Goal: Navigation & Orientation: Find specific page/section

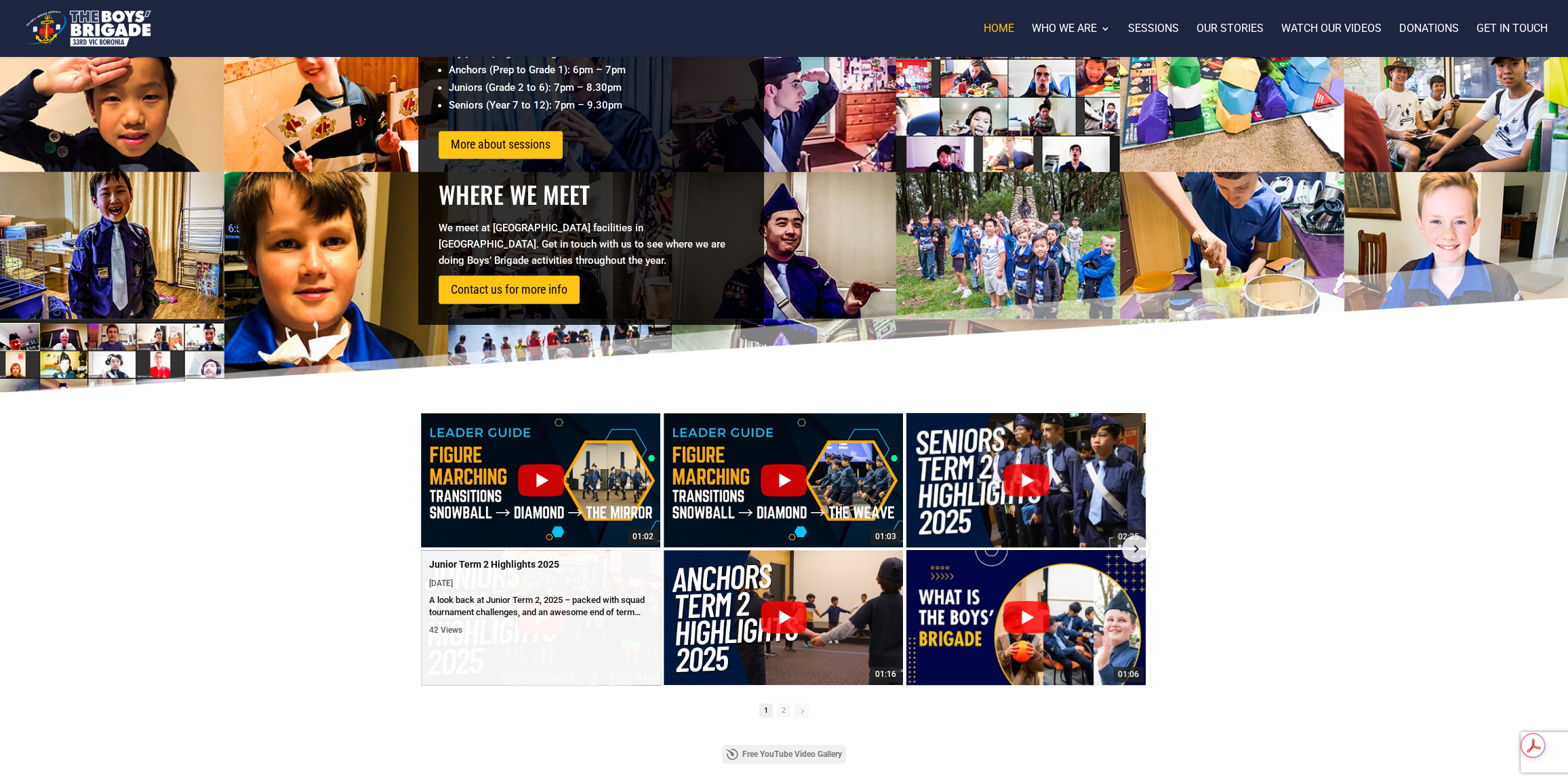
scroll to position [814, 0]
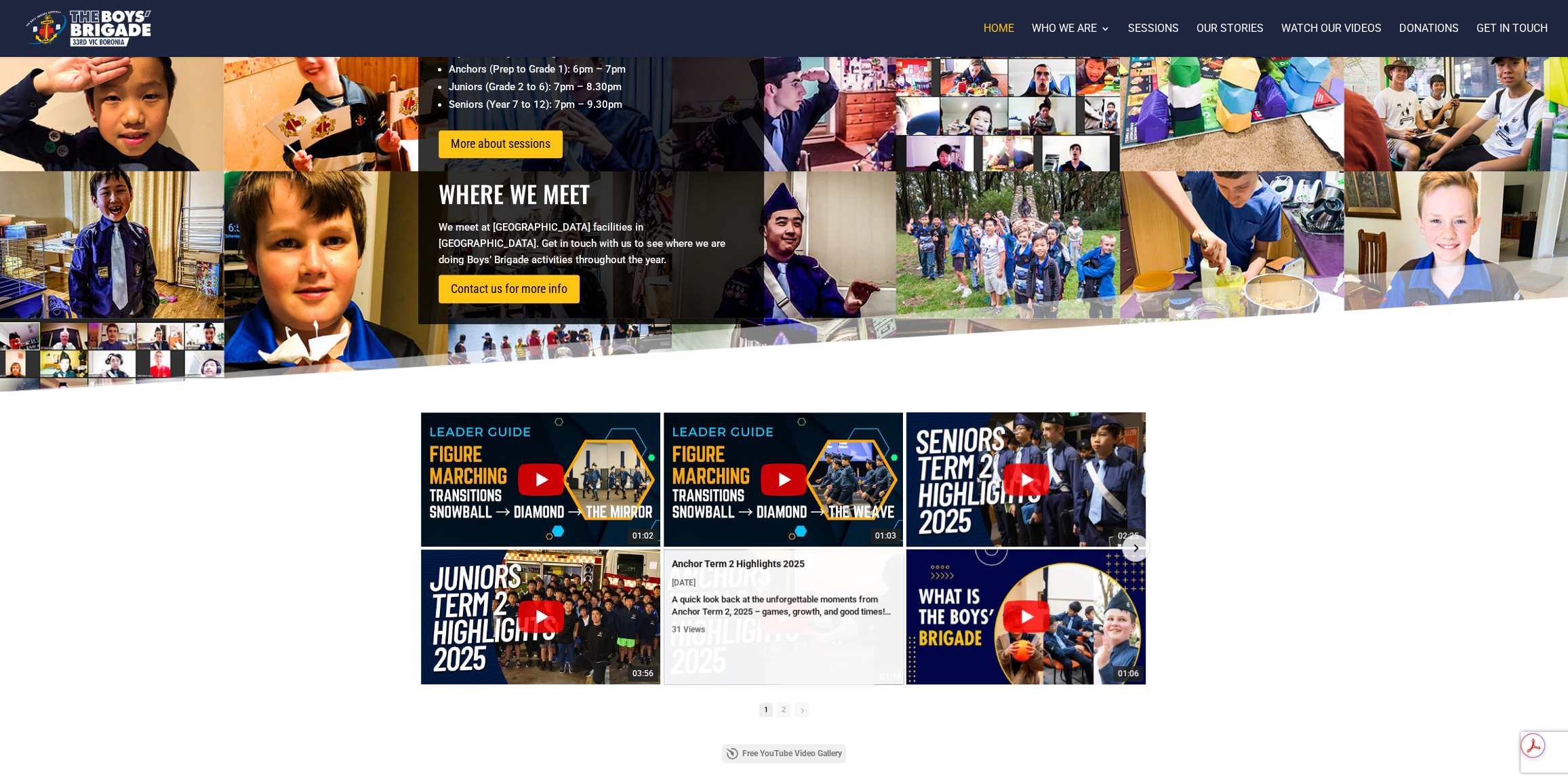
click at [793, 598] on div "A quick look back at the unforgettable moments from Anchor Term 2, 2025 – games…" at bounding box center [784, 605] width 223 height 24
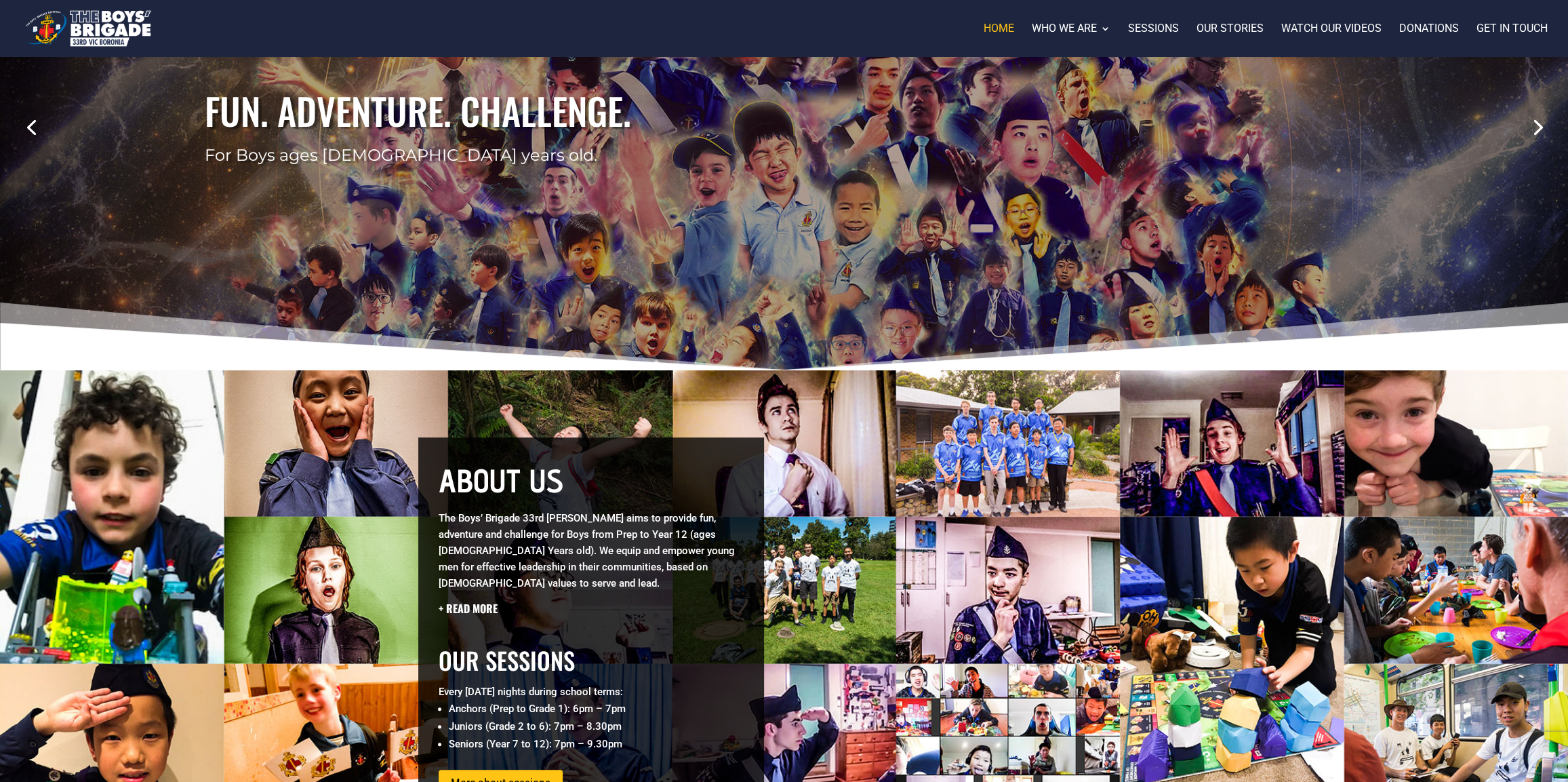
scroll to position [0, 0]
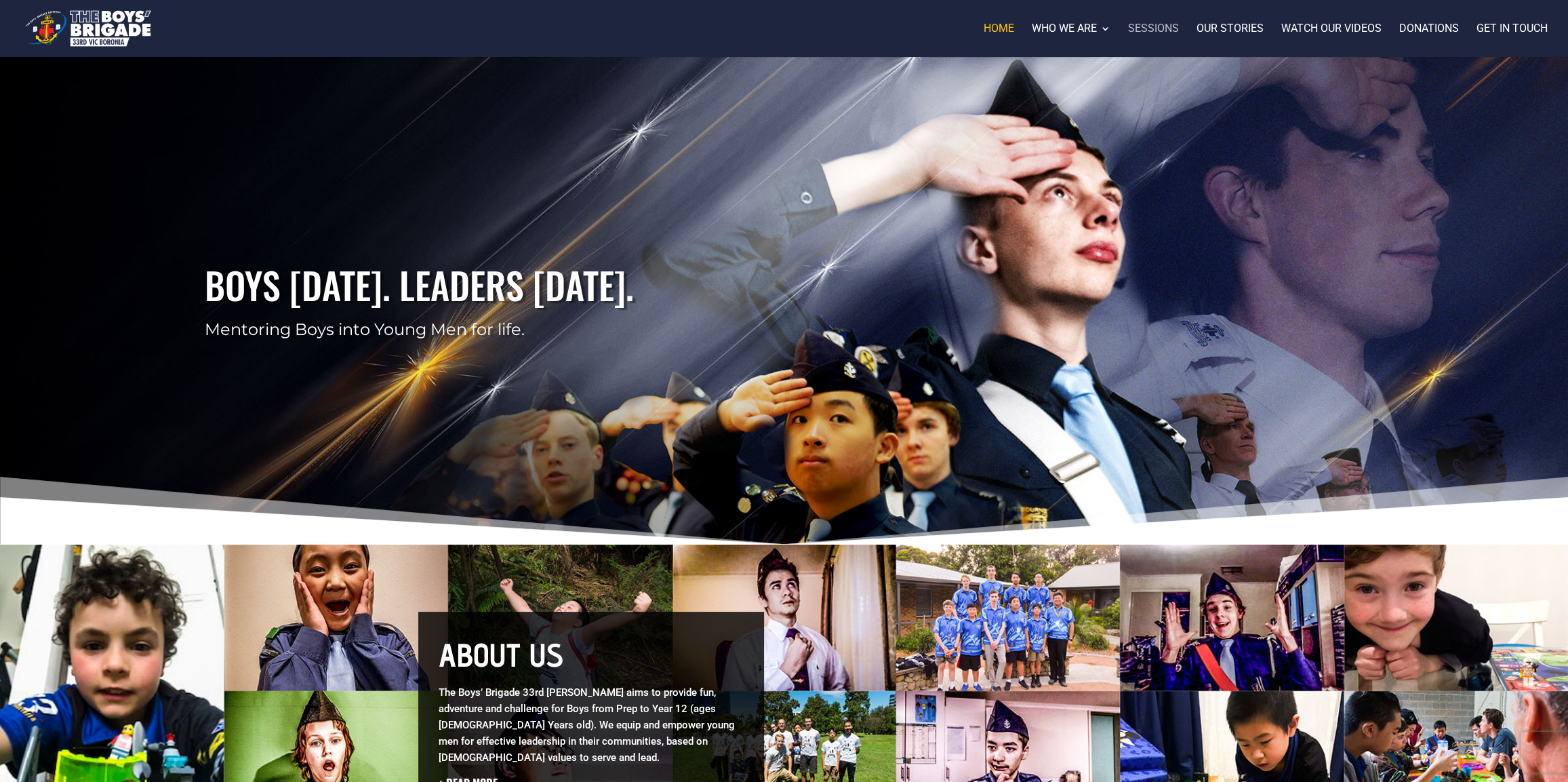
click at [1148, 29] on link "Sessions" at bounding box center [1153, 40] width 51 height 33
click at [1146, 21] on div at bounding box center [803, 29] width 1568 height 57
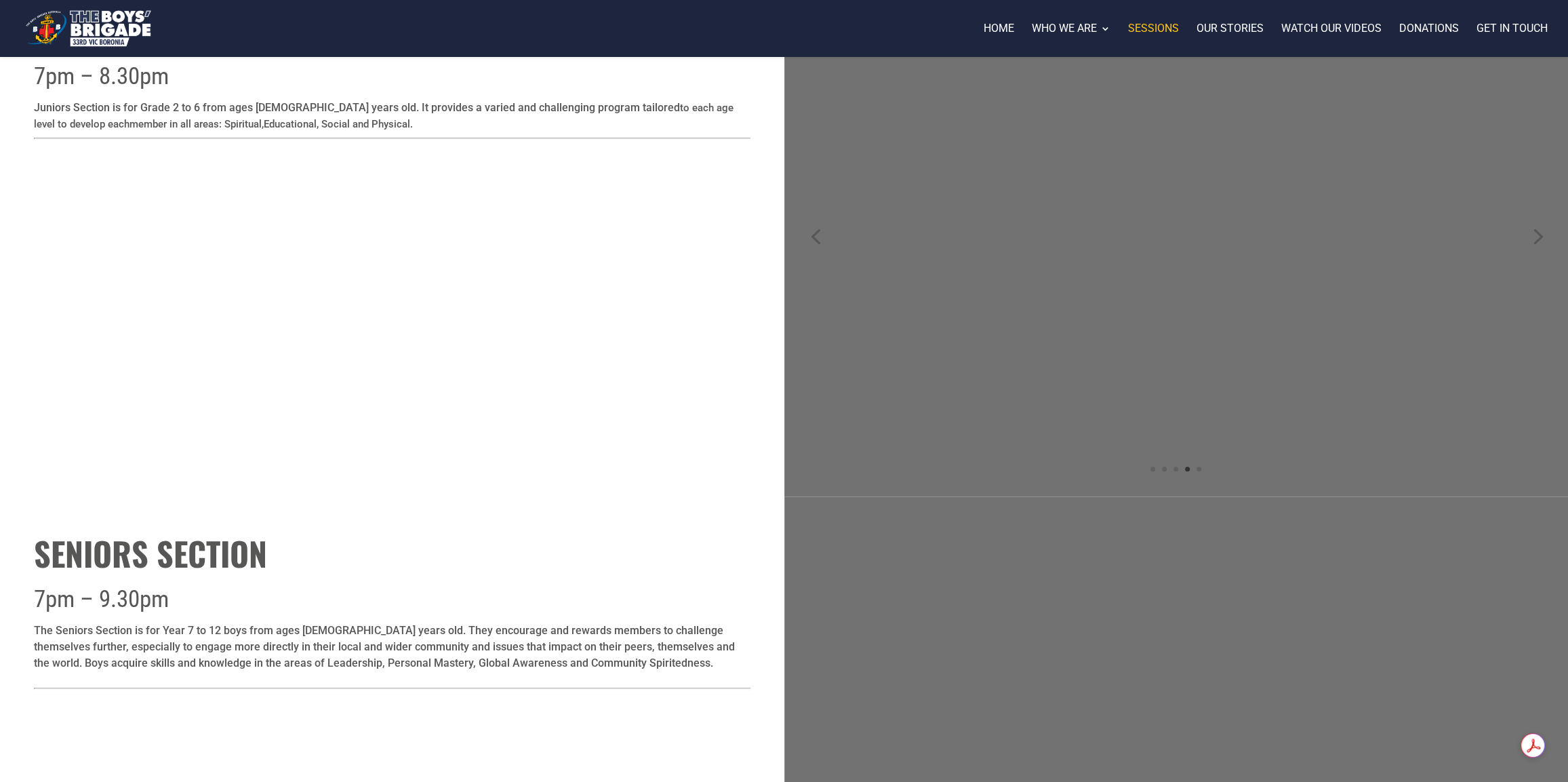
scroll to position [1141, 0]
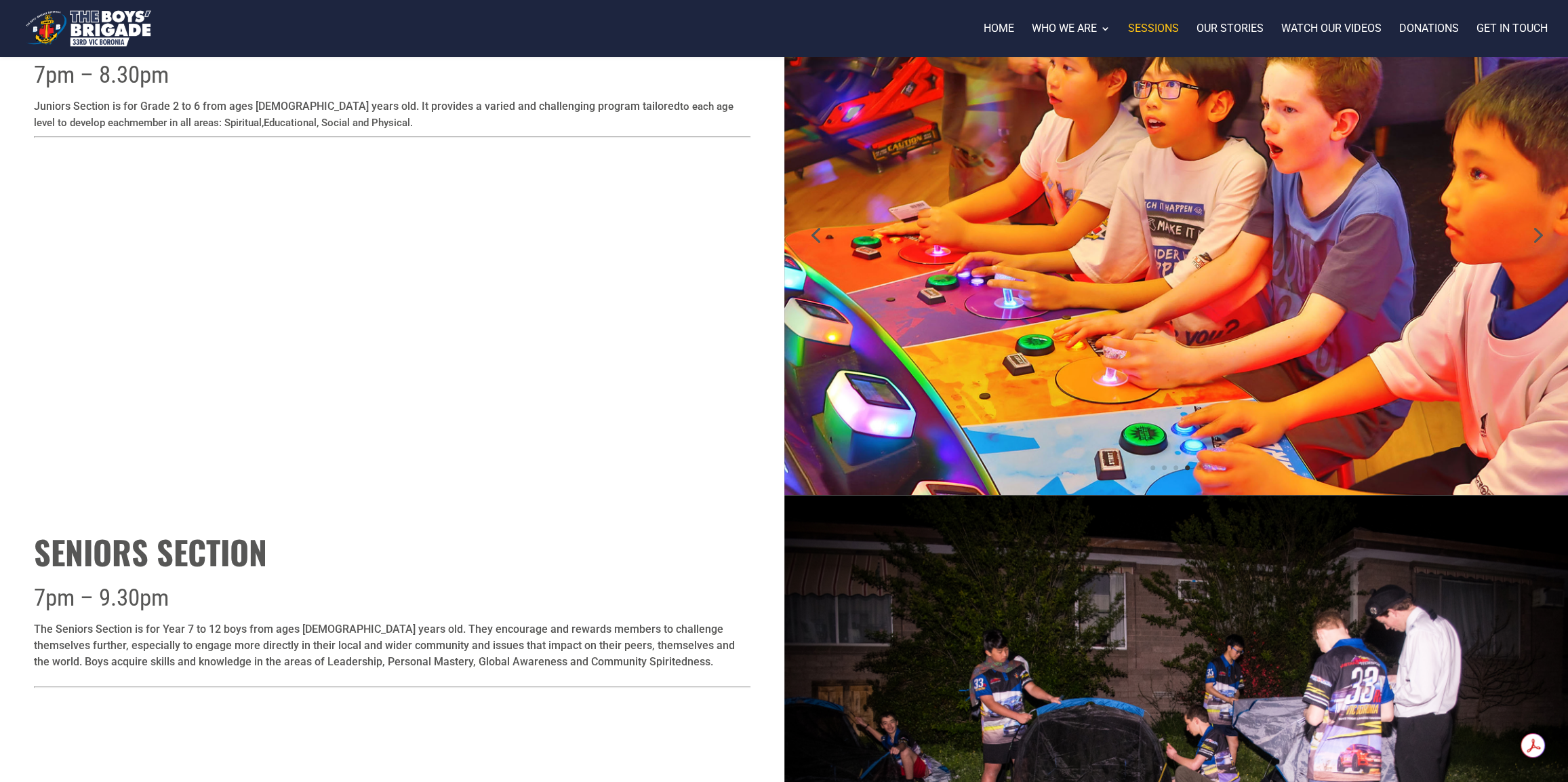
click at [1531, 226] on link "Next" at bounding box center [1538, 234] width 33 height 33
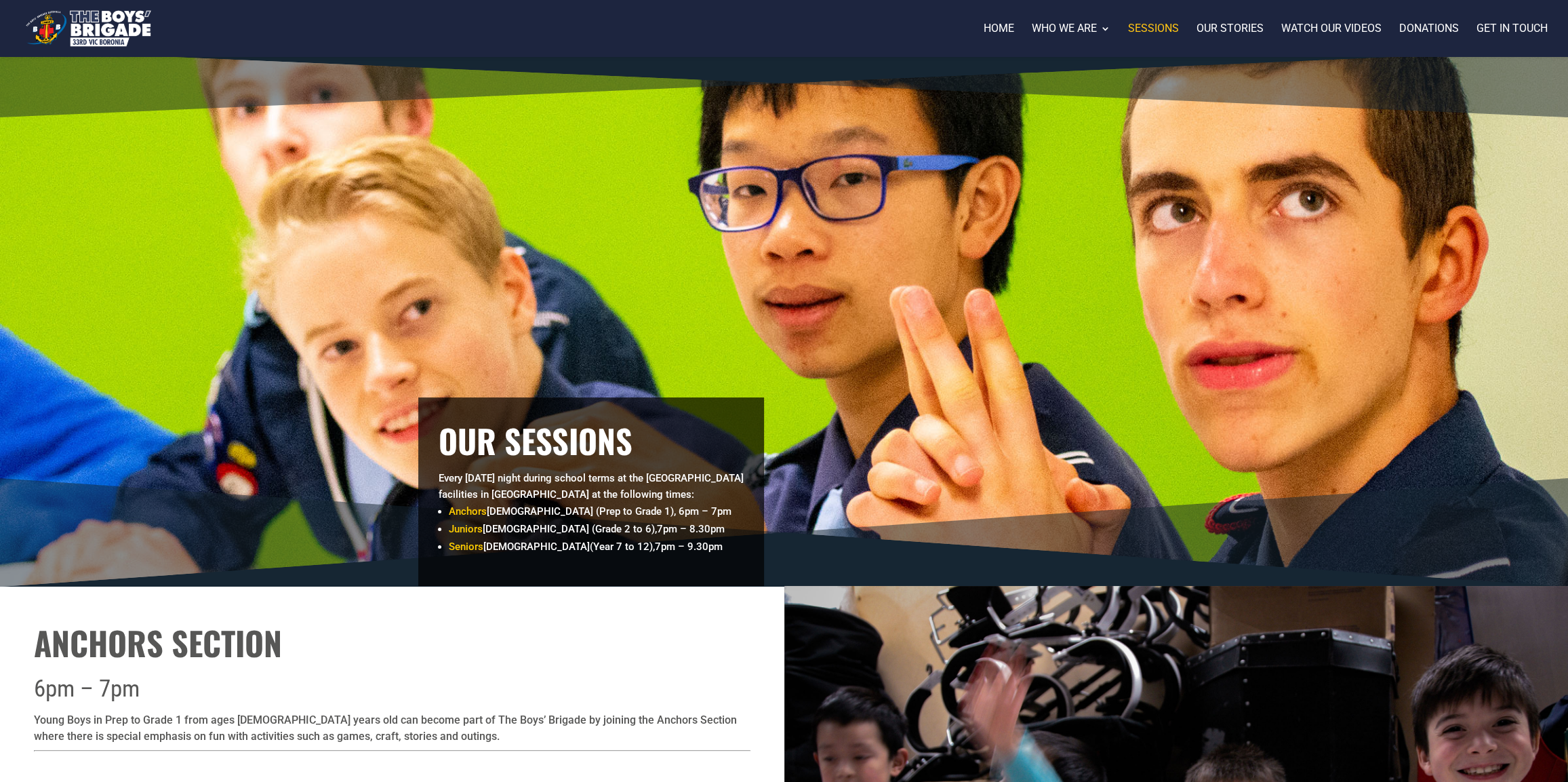
scroll to position [0, 0]
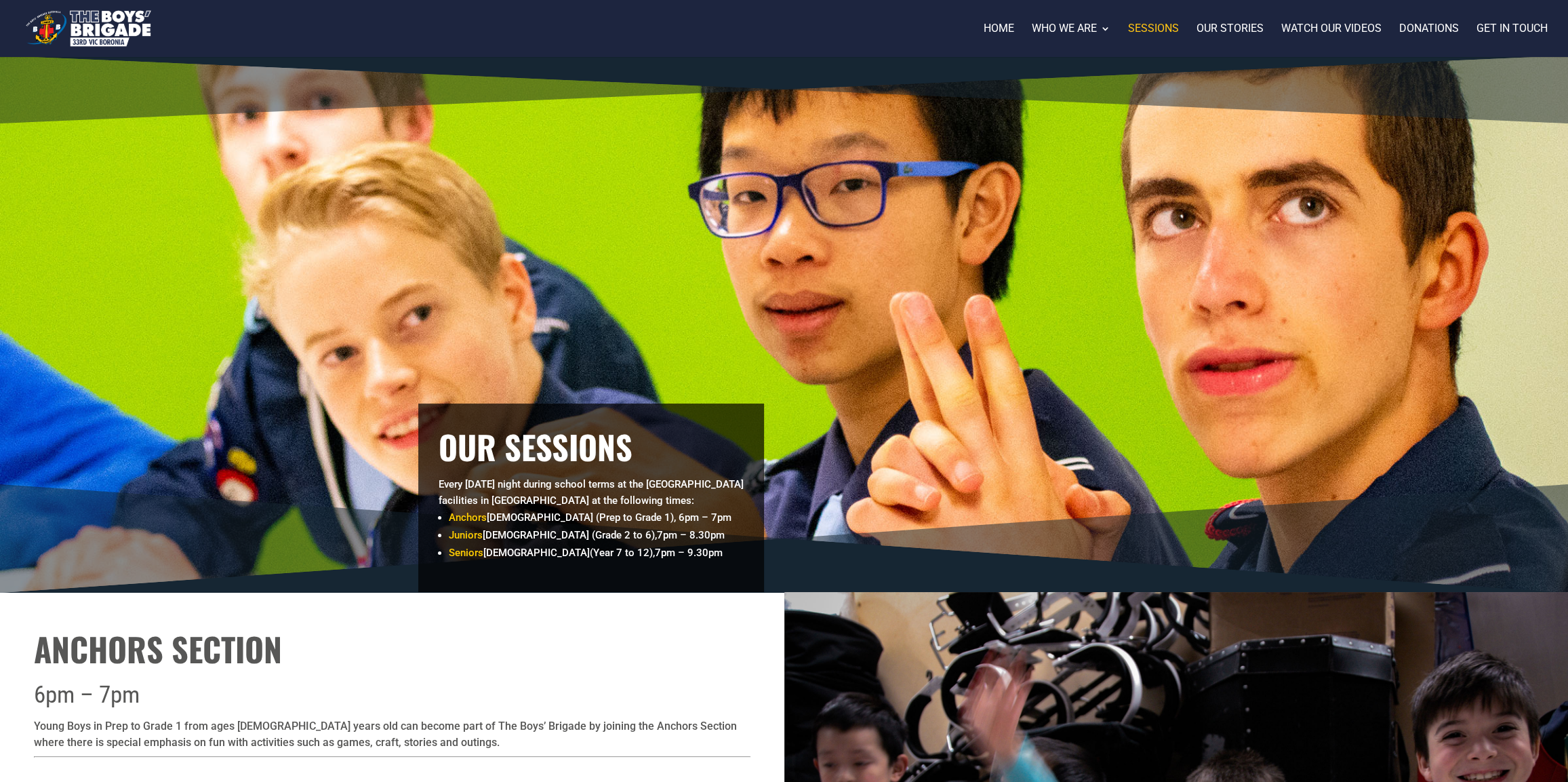
click at [1242, 18] on div at bounding box center [803, 29] width 1568 height 57
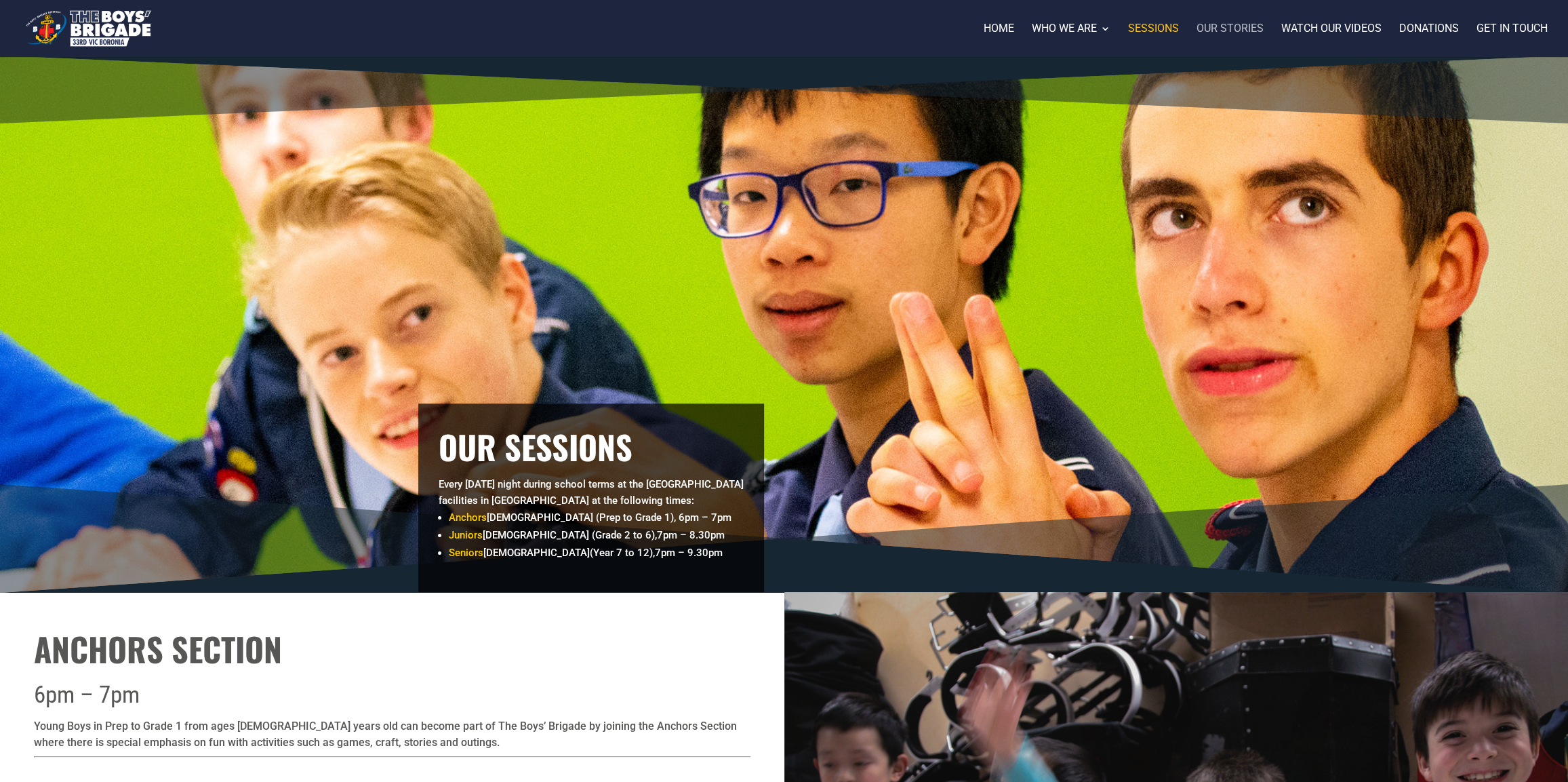
click at [1236, 27] on link "Our stories" at bounding box center [1230, 40] width 68 height 33
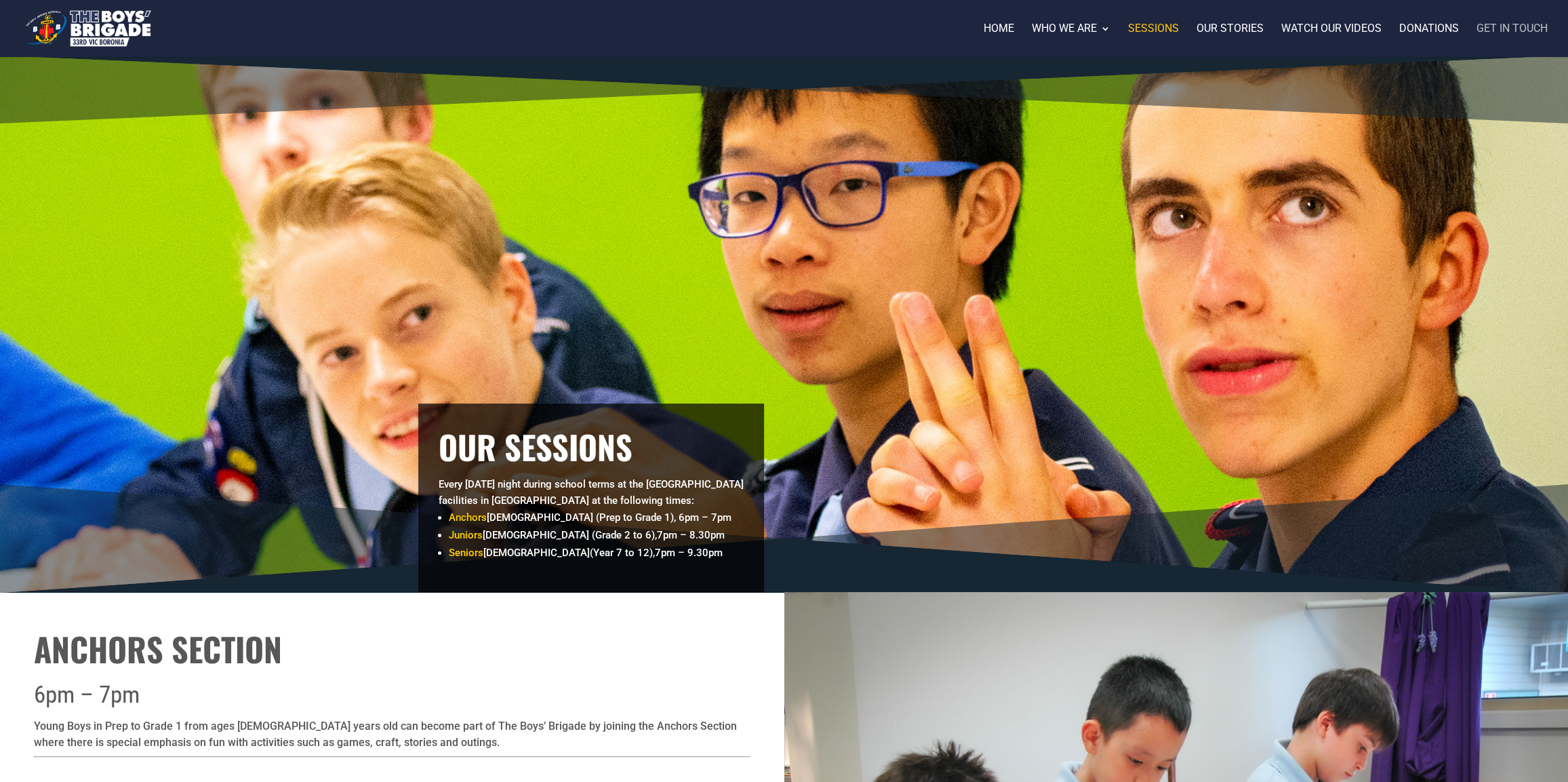
click at [1530, 31] on link "Get in touch" at bounding box center [1513, 40] width 71 height 33
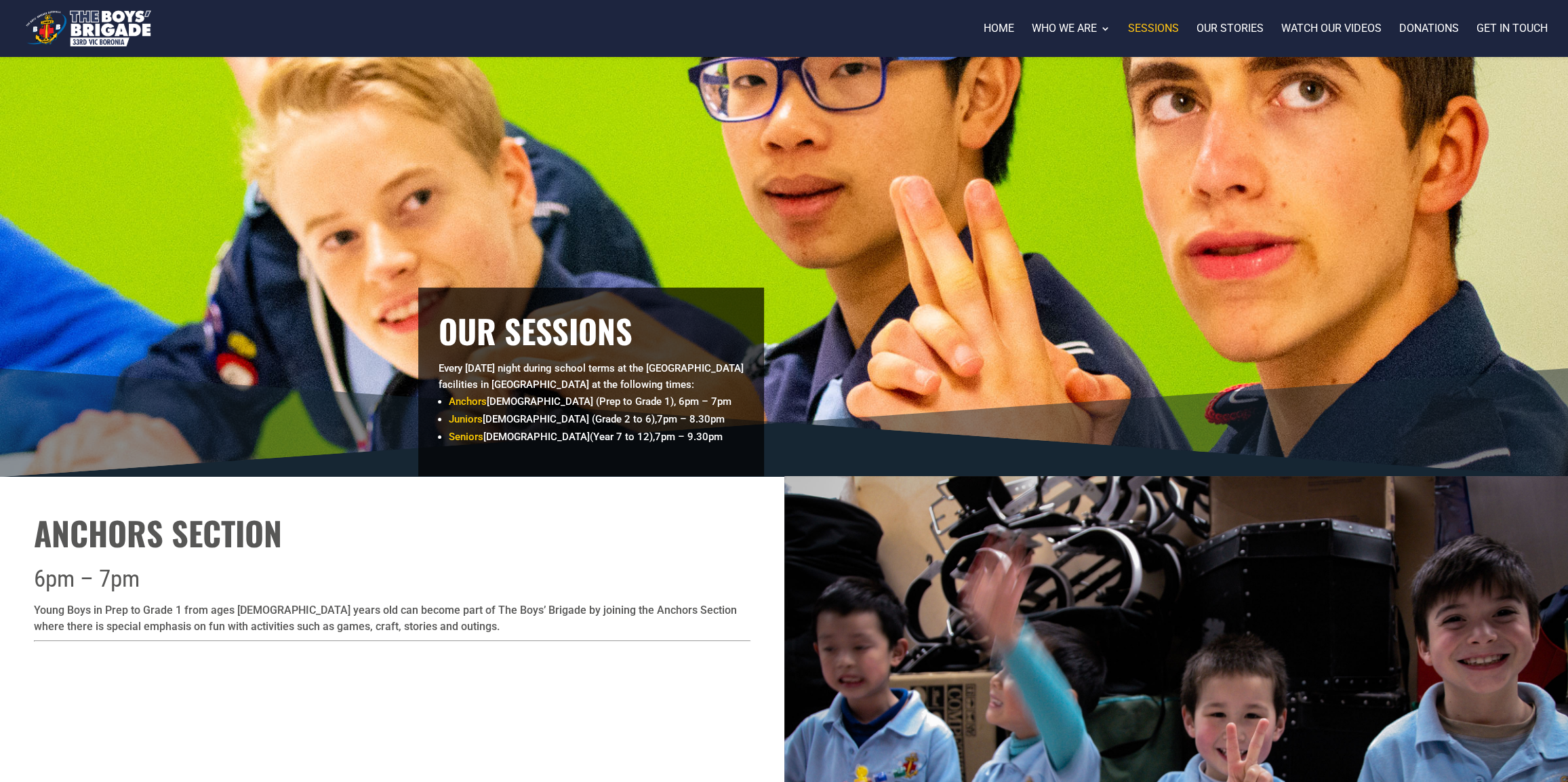
scroll to position [111, 0]
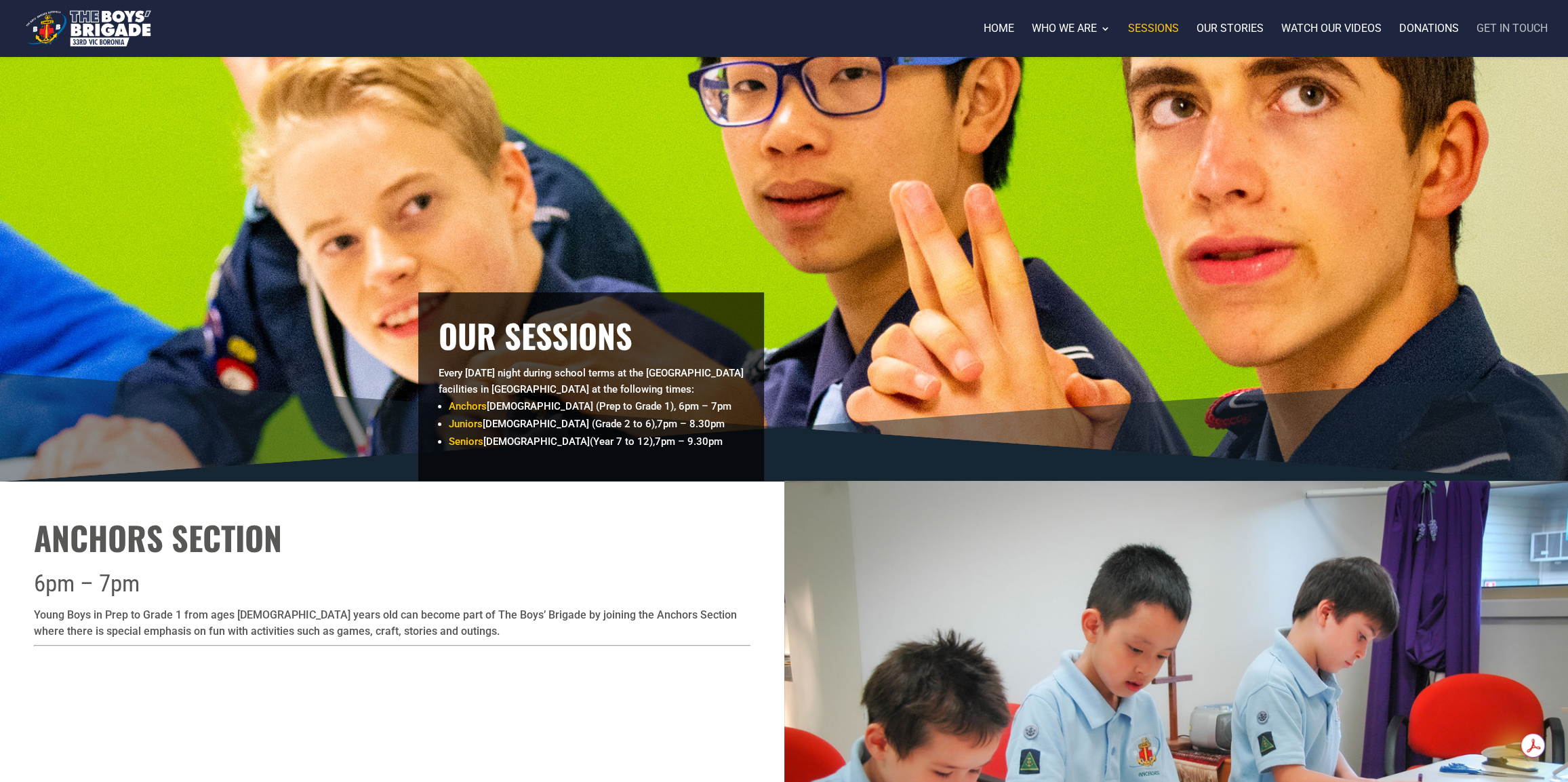
click at [1531, 24] on link "Get in touch" at bounding box center [1513, 40] width 71 height 33
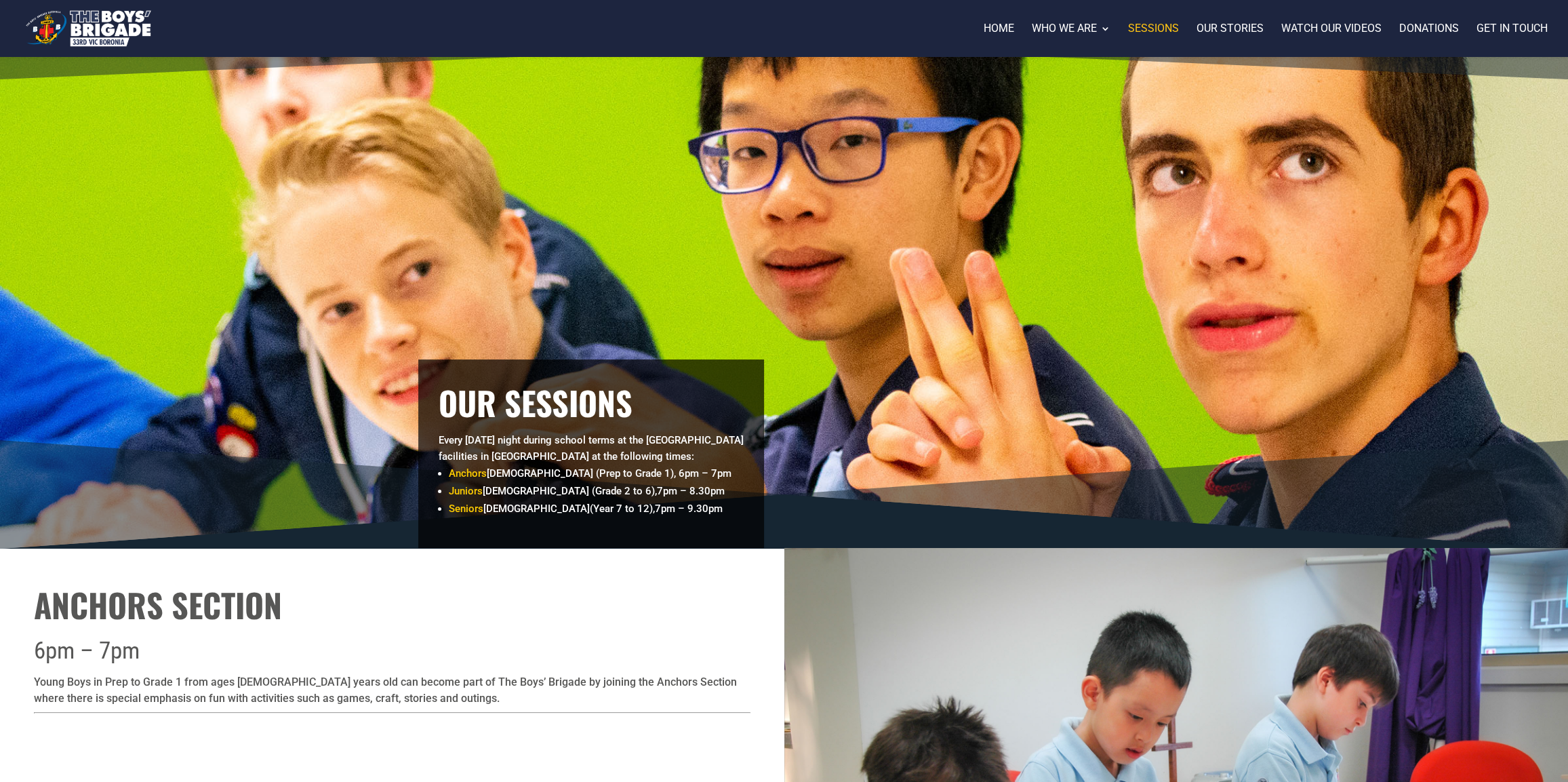
scroll to position [0, 0]
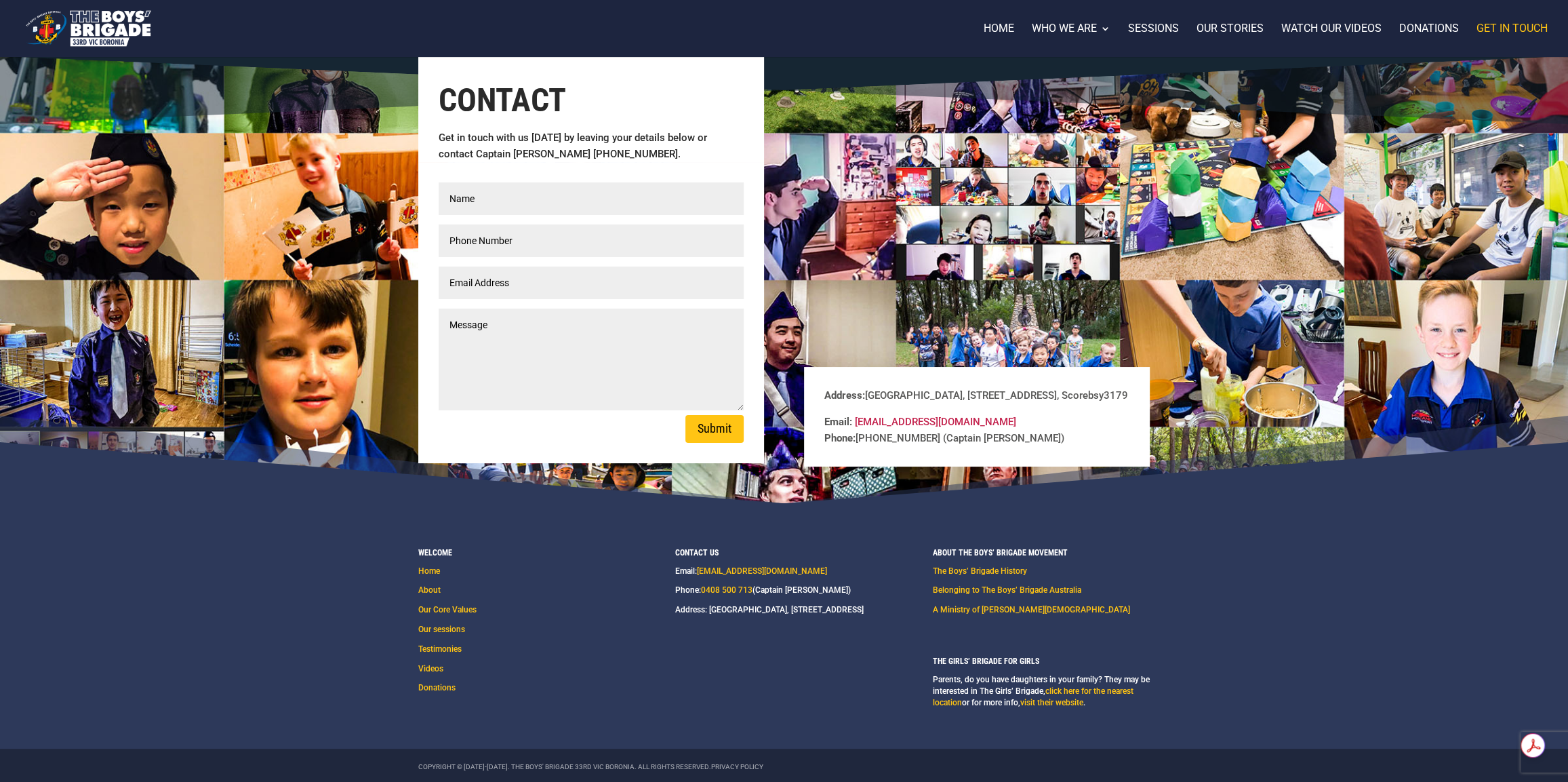
drag, startPoint x: 167, startPoint y: 599, endPoint x: 171, endPoint y: 591, distance: 8.9
click at [168, 598] on footer "Welcome Home About Our Core Values Our sessions Testimonies Videos Donations Co…" at bounding box center [784, 644] width 1568 height 282
